Goal: Information Seeking & Learning: Learn about a topic

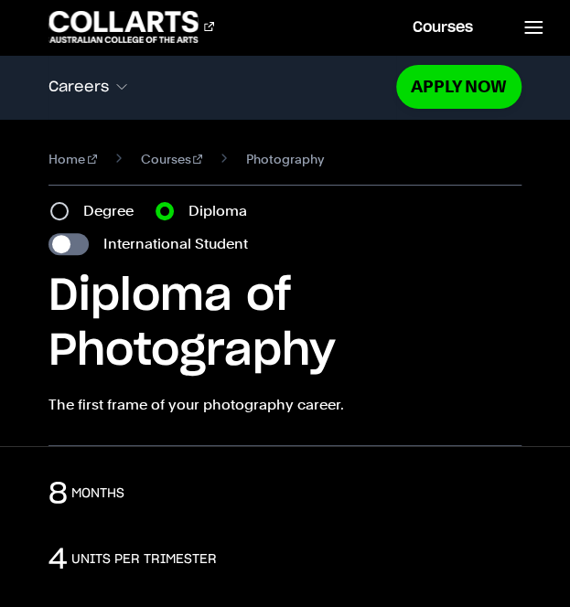
click at [81, 202] on div "Degree" at bounding box center [97, 211] width 94 height 22
click at [84, 211] on label "Degree" at bounding box center [113, 211] width 61 height 22
click at [69, 211] on input "Degree" at bounding box center [59, 211] width 18 height 18
radio input "true"
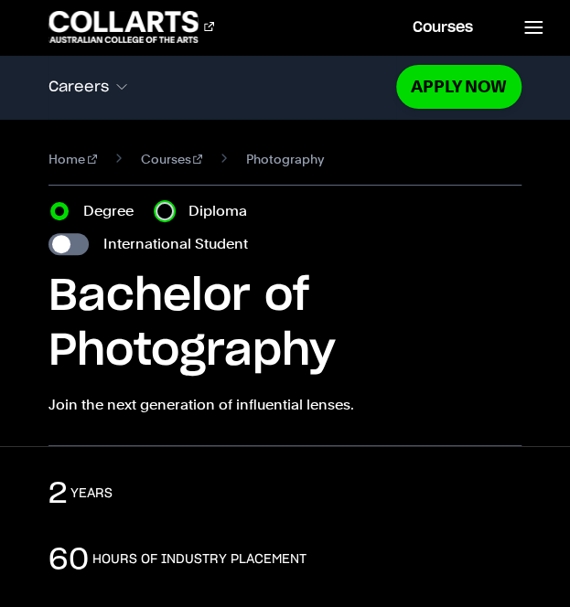
click at [166, 208] on input "Diploma" at bounding box center [164, 211] width 18 height 18
radio input "true"
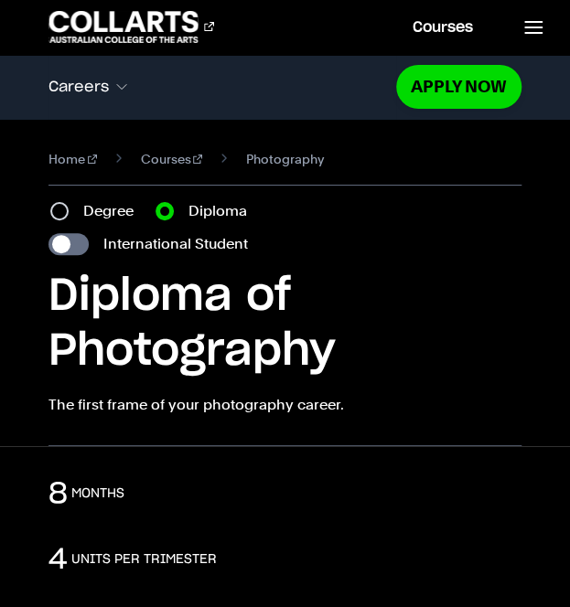
click at [108, 392] on div "Diploma of Photography The first frame of your photography career." at bounding box center [284, 343] width 473 height 146
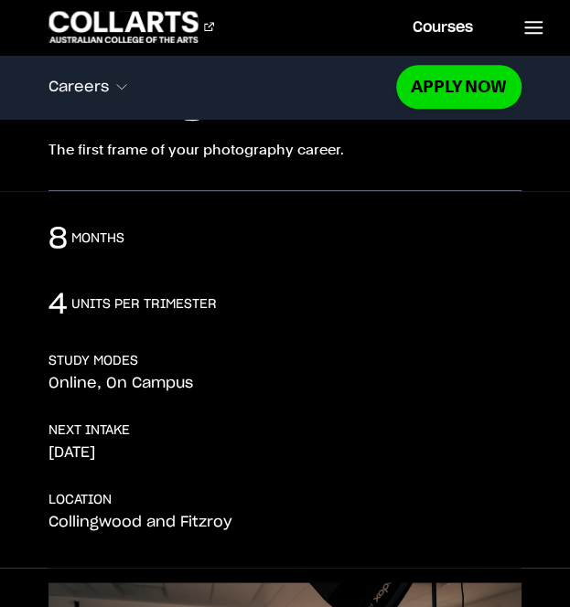
scroll to position [256, 0]
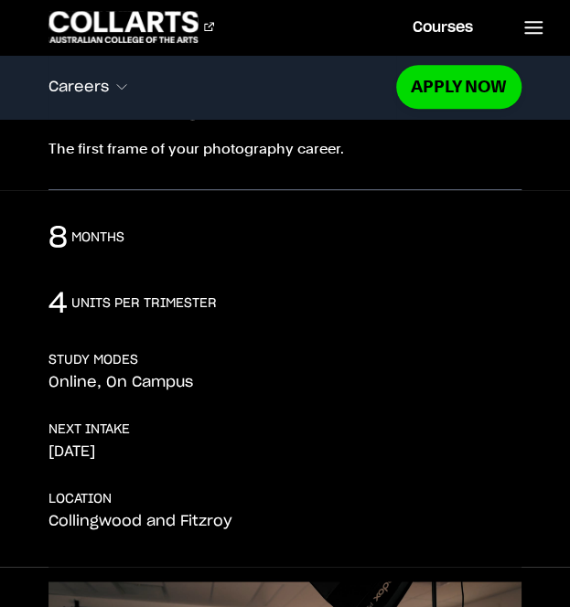
click at [102, 376] on p "Online, On Campus" at bounding box center [120, 382] width 144 height 18
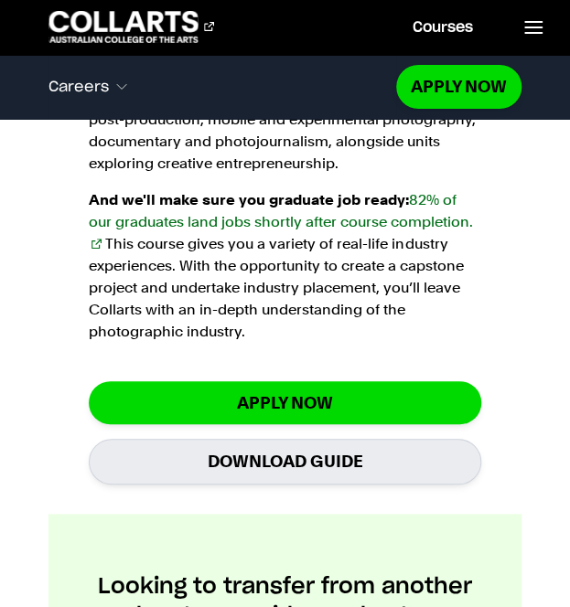
scroll to position [1573, 0]
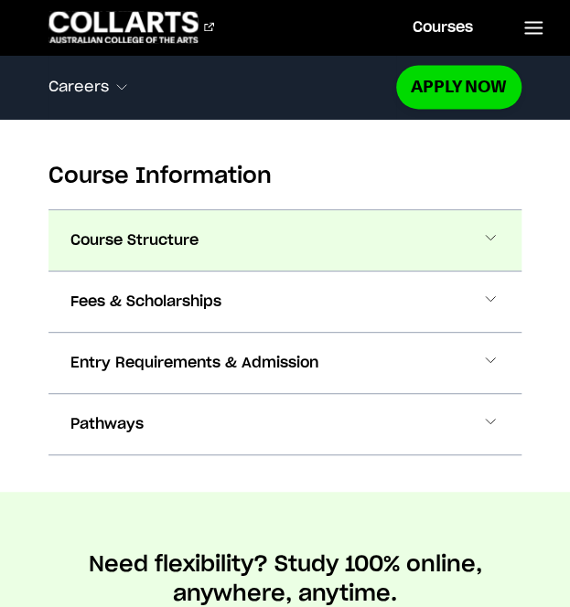
click at [0, 0] on button "Course Structure" at bounding box center [0, 0] width 0 height 0
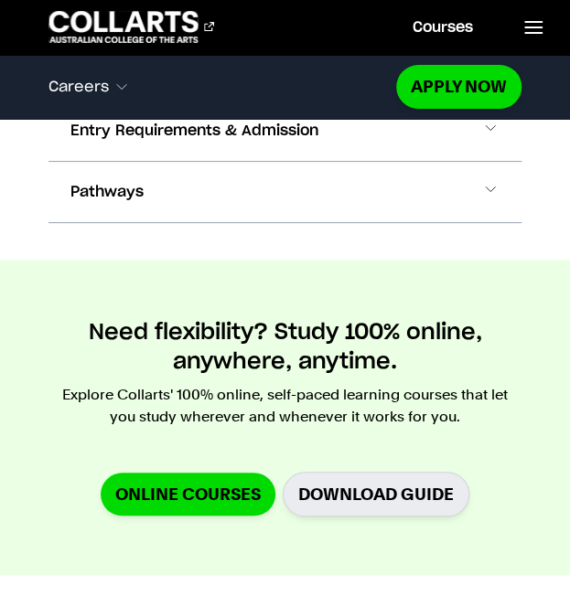
scroll to position [3444, 0]
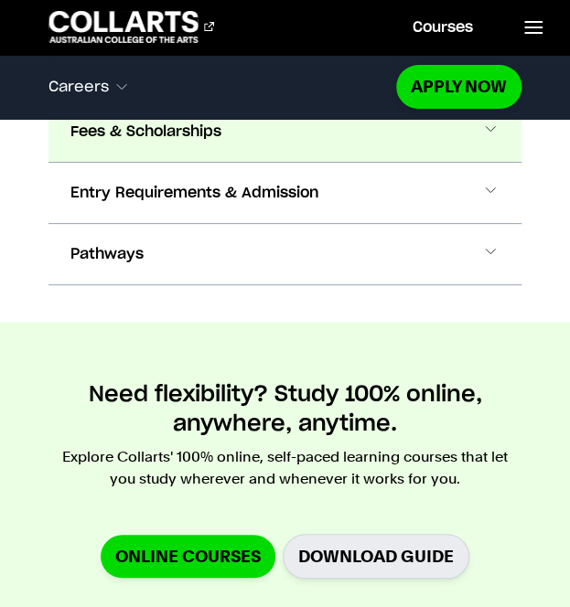
click at [0, 0] on button "Fees & Scholarships" at bounding box center [0, 0] width 0 height 0
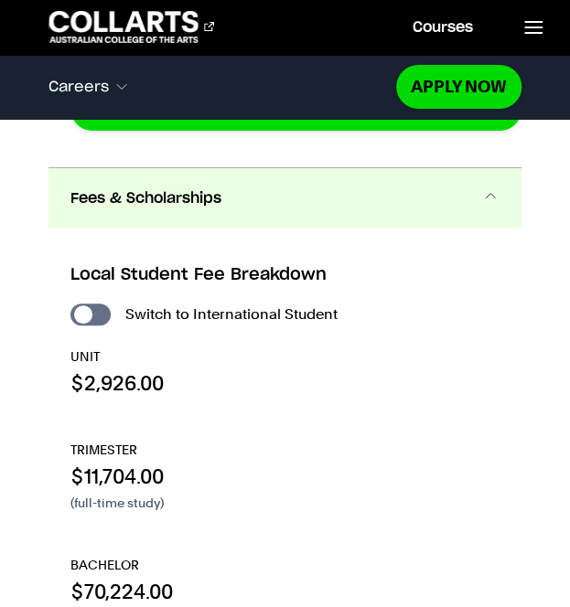
scroll to position [3373, 0]
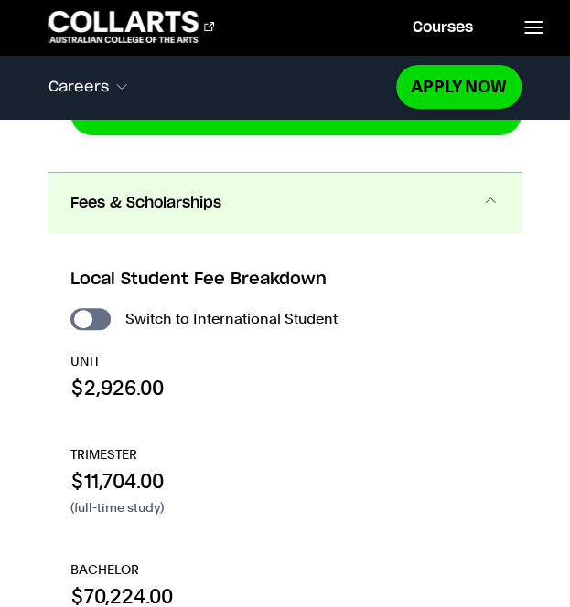
click at [180, 173] on button "Fees & Scholarships" at bounding box center [284, 203] width 473 height 60
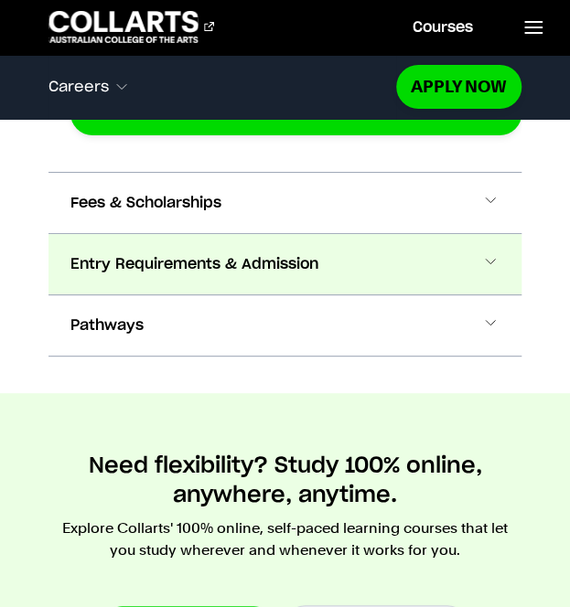
click at [0, 0] on span "Entry Requirements & Admission" at bounding box center [0, 0] width 0 height 0
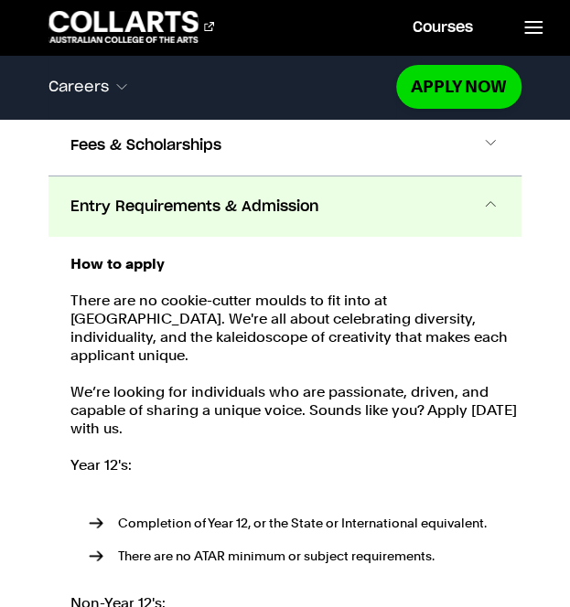
scroll to position [3432, 0]
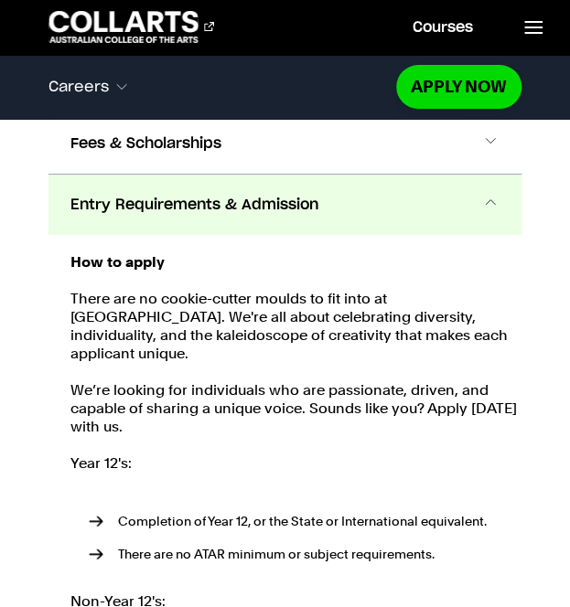
click at [148, 257] on strong "How to apply" at bounding box center [117, 261] width 94 height 17
click at [162, 208] on button "Entry Requirements & Admission" at bounding box center [284, 205] width 473 height 60
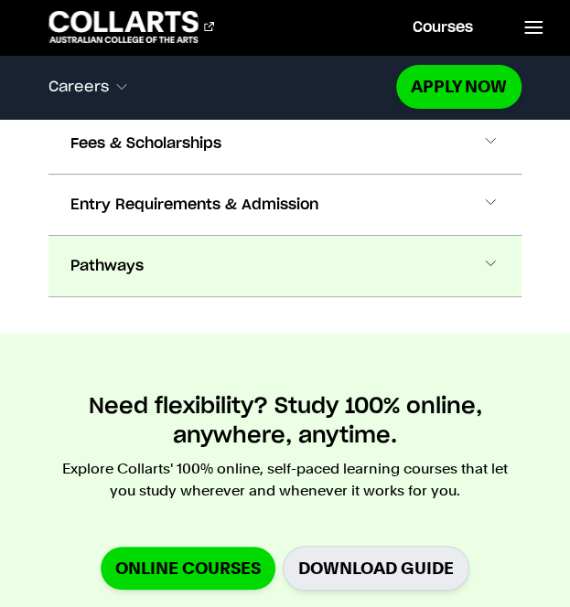
click at [0, 0] on button "Pathways" at bounding box center [0, 0] width 0 height 0
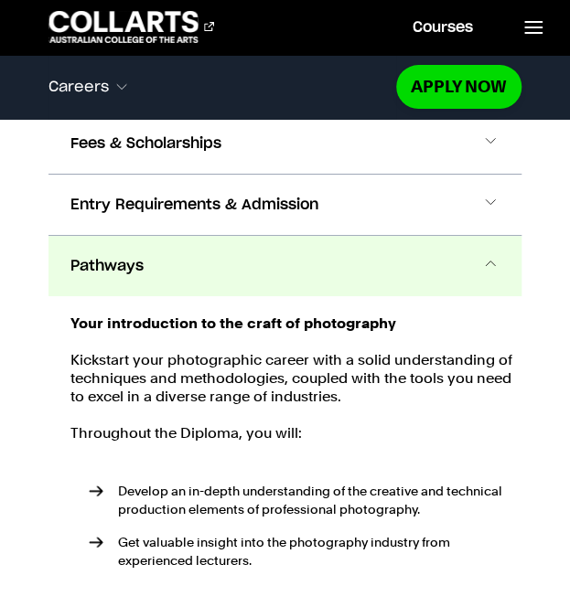
scroll to position [3492, 0]
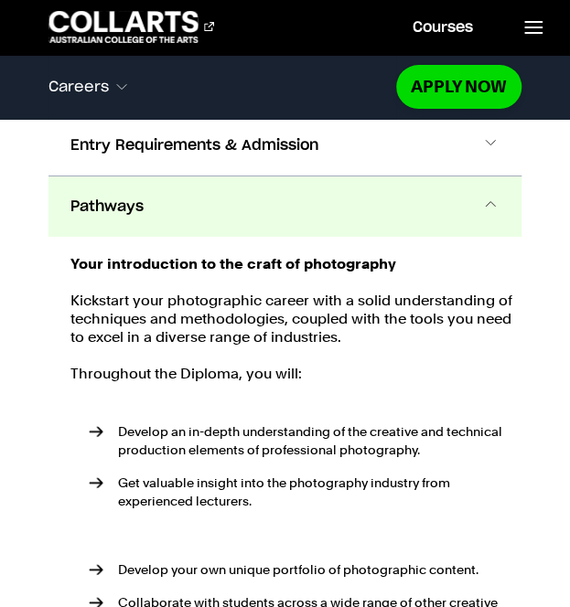
click at [156, 197] on button "Pathways" at bounding box center [284, 206] width 473 height 60
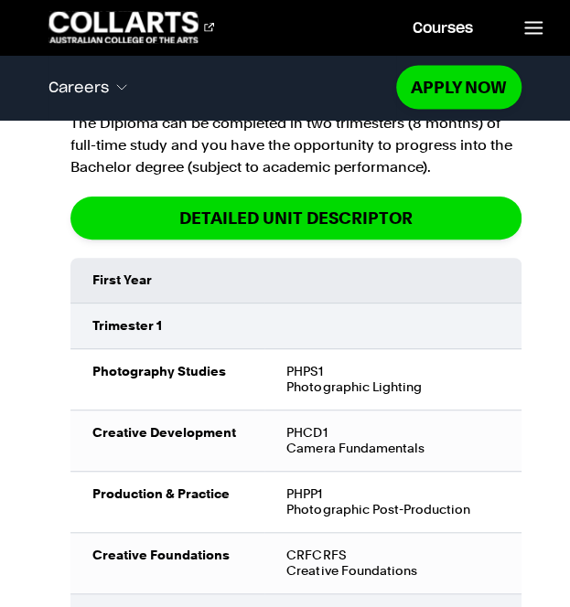
scroll to position [2546, 0]
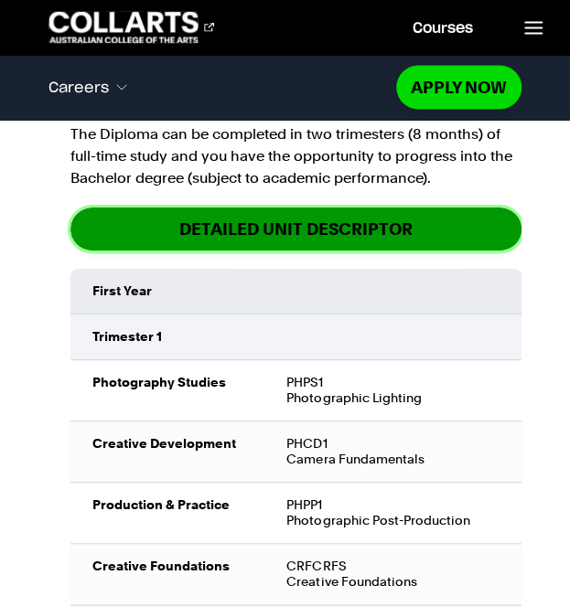
click at [428, 209] on link "DETAILED UNIT DESCRIPTOR" at bounding box center [295, 229] width 451 height 43
